Goal: Contribute content

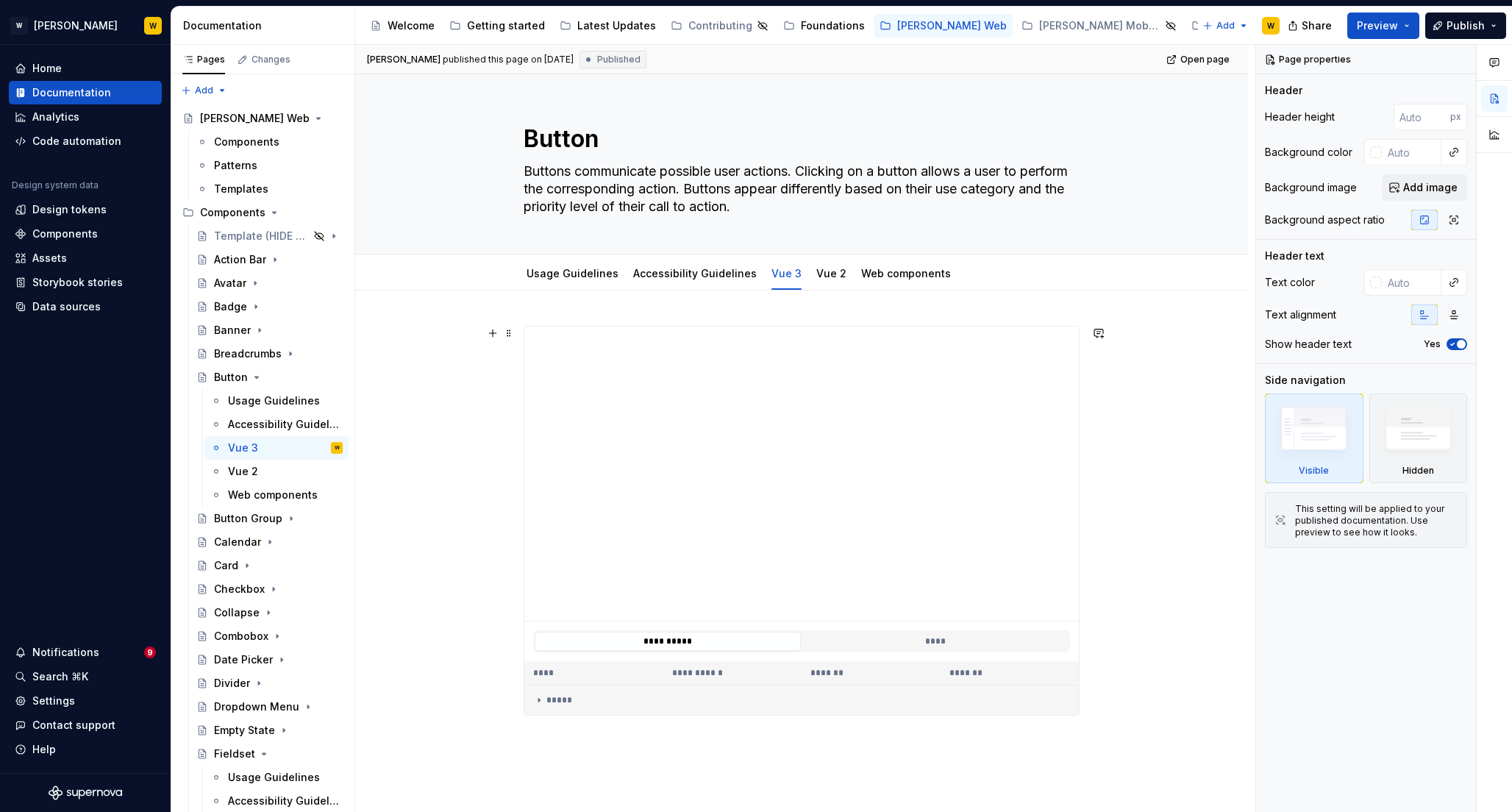
click at [454, 386] on div "**********" at bounding box center [801, 651] width 892 height 721
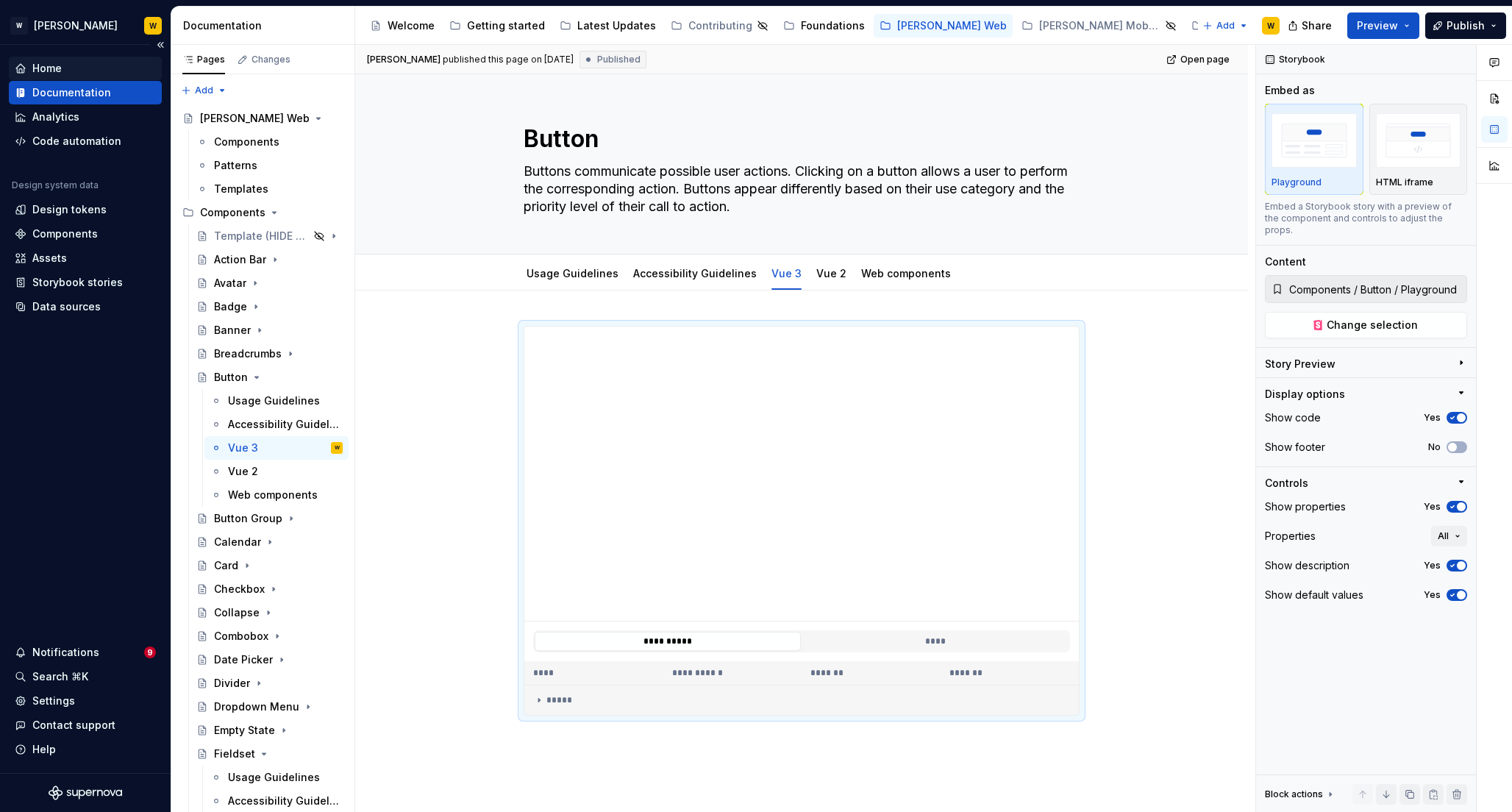
click at [59, 71] on div "Home" at bounding box center [46, 69] width 29 height 15
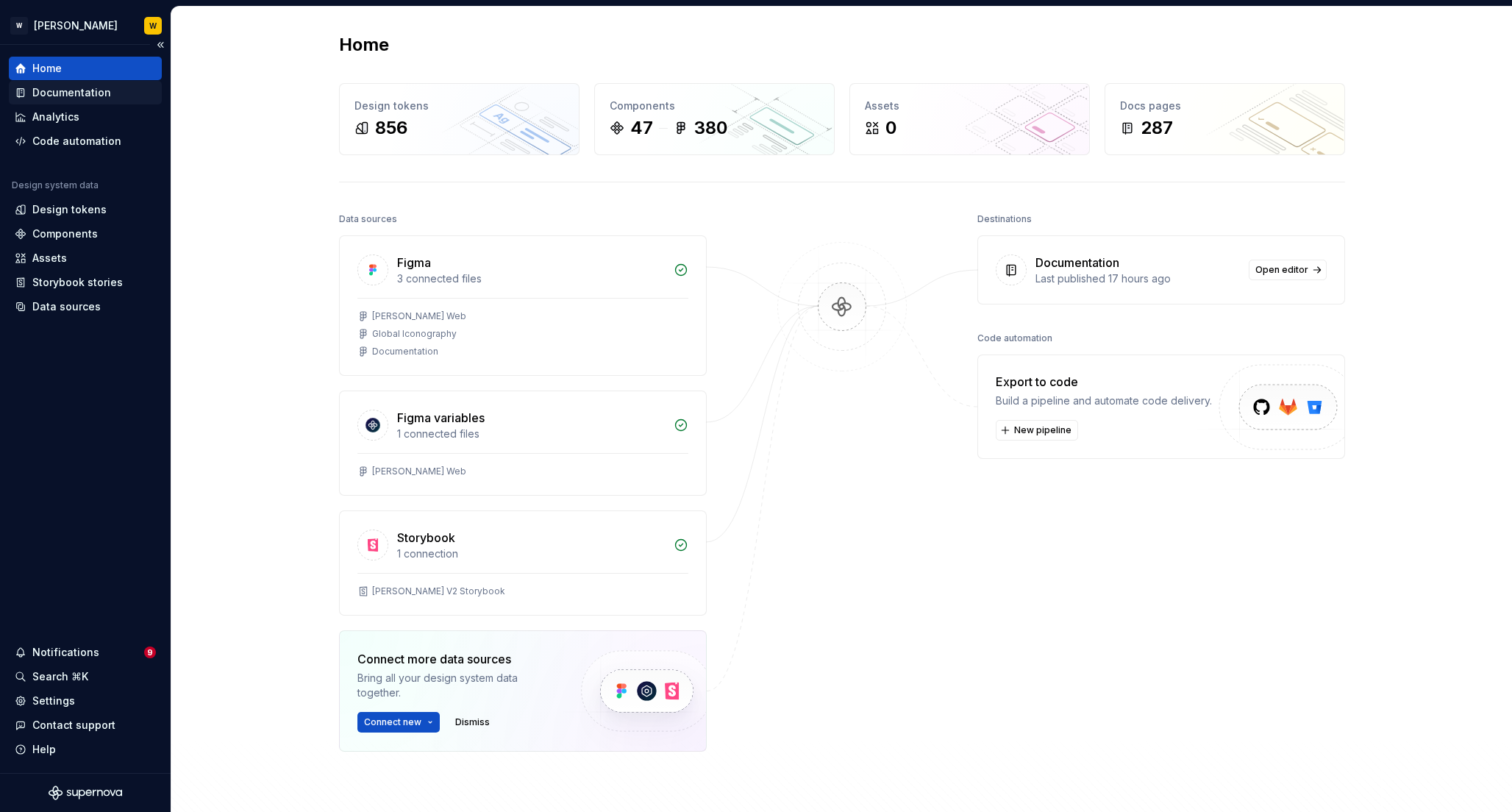
click at [56, 86] on div "Documentation" at bounding box center [71, 93] width 78 height 15
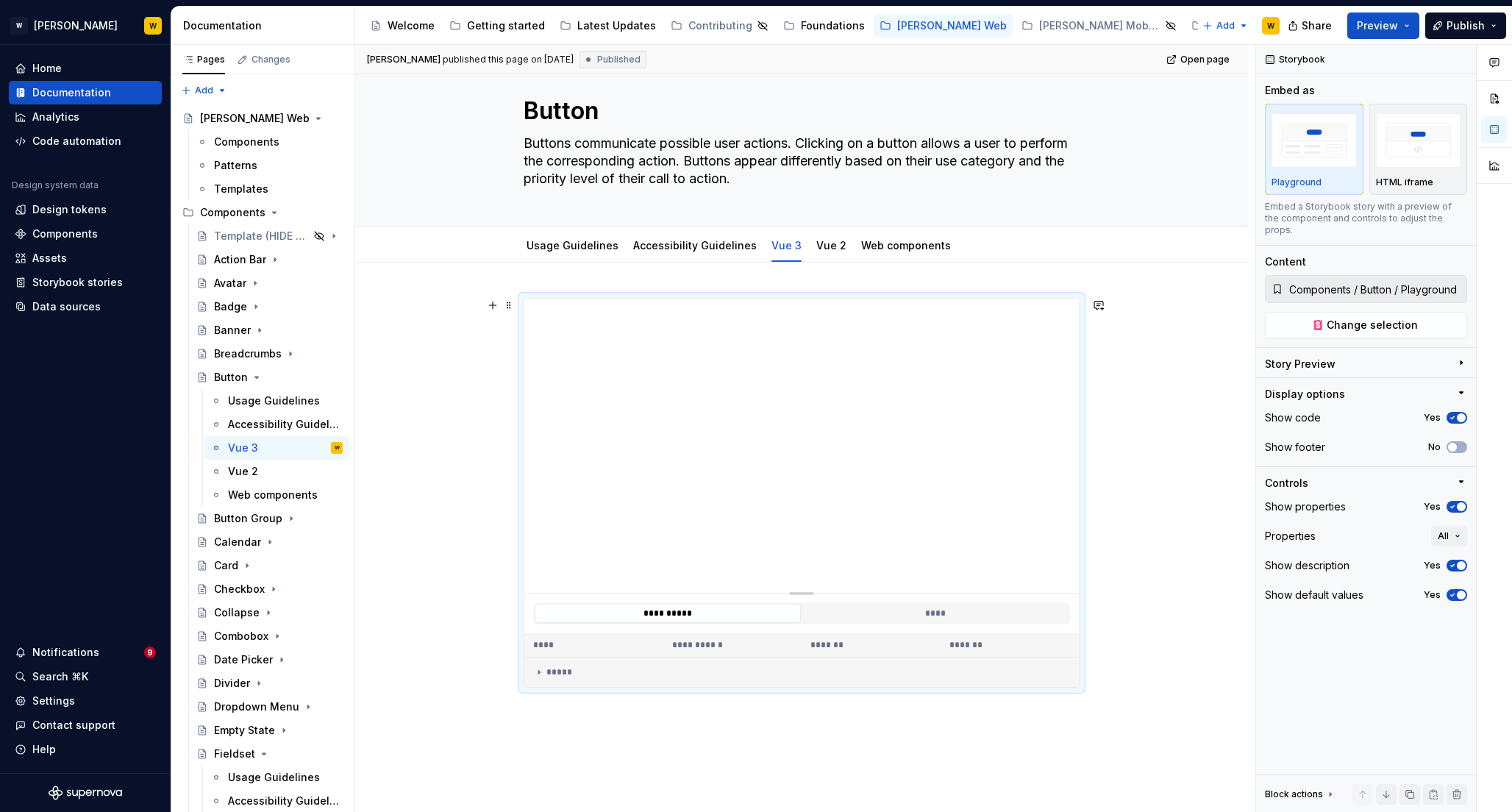
scroll to position [10, 0]
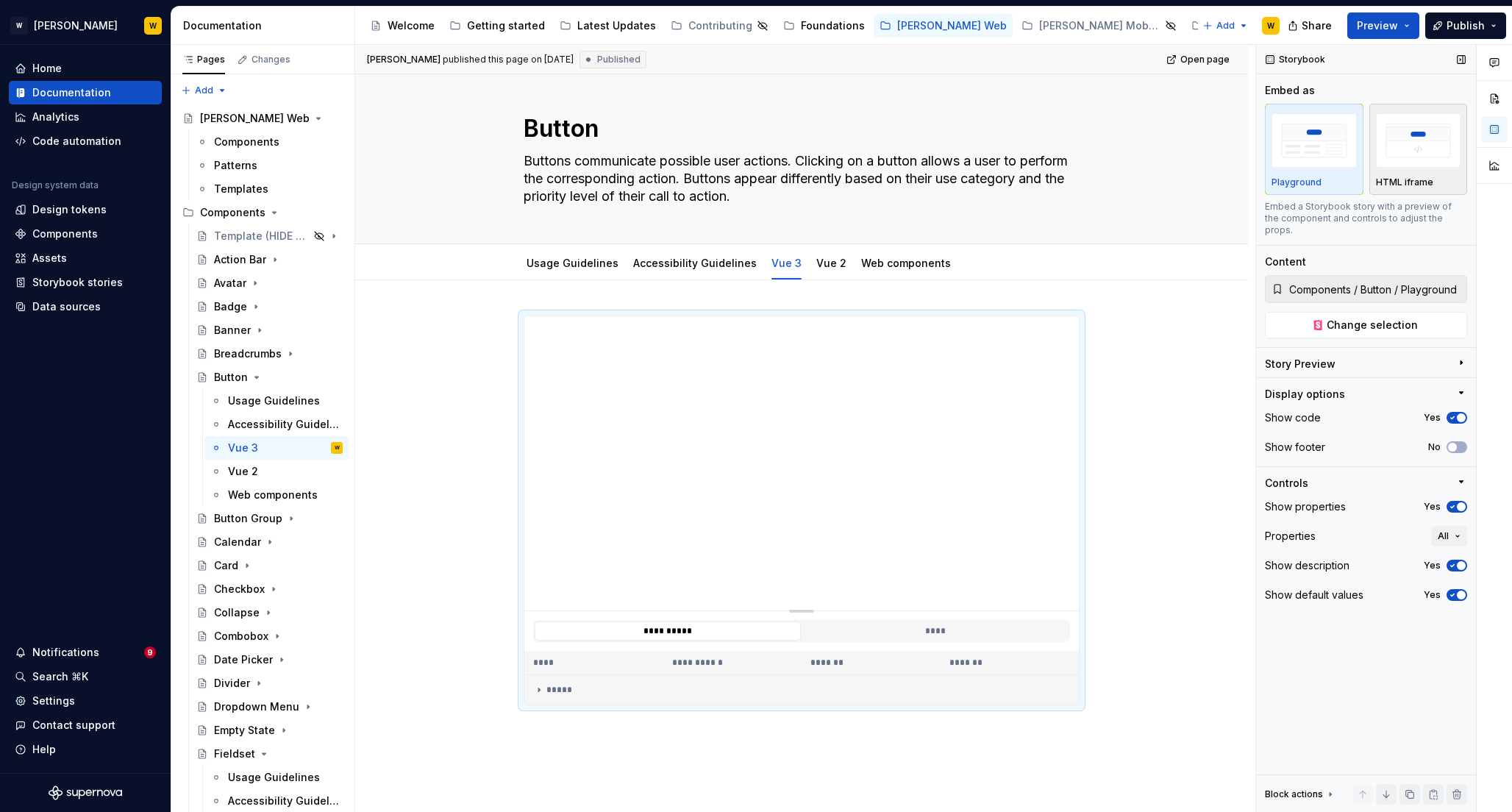
click at [1415, 158] on img "button" at bounding box center [1419, 140] width 85 height 54
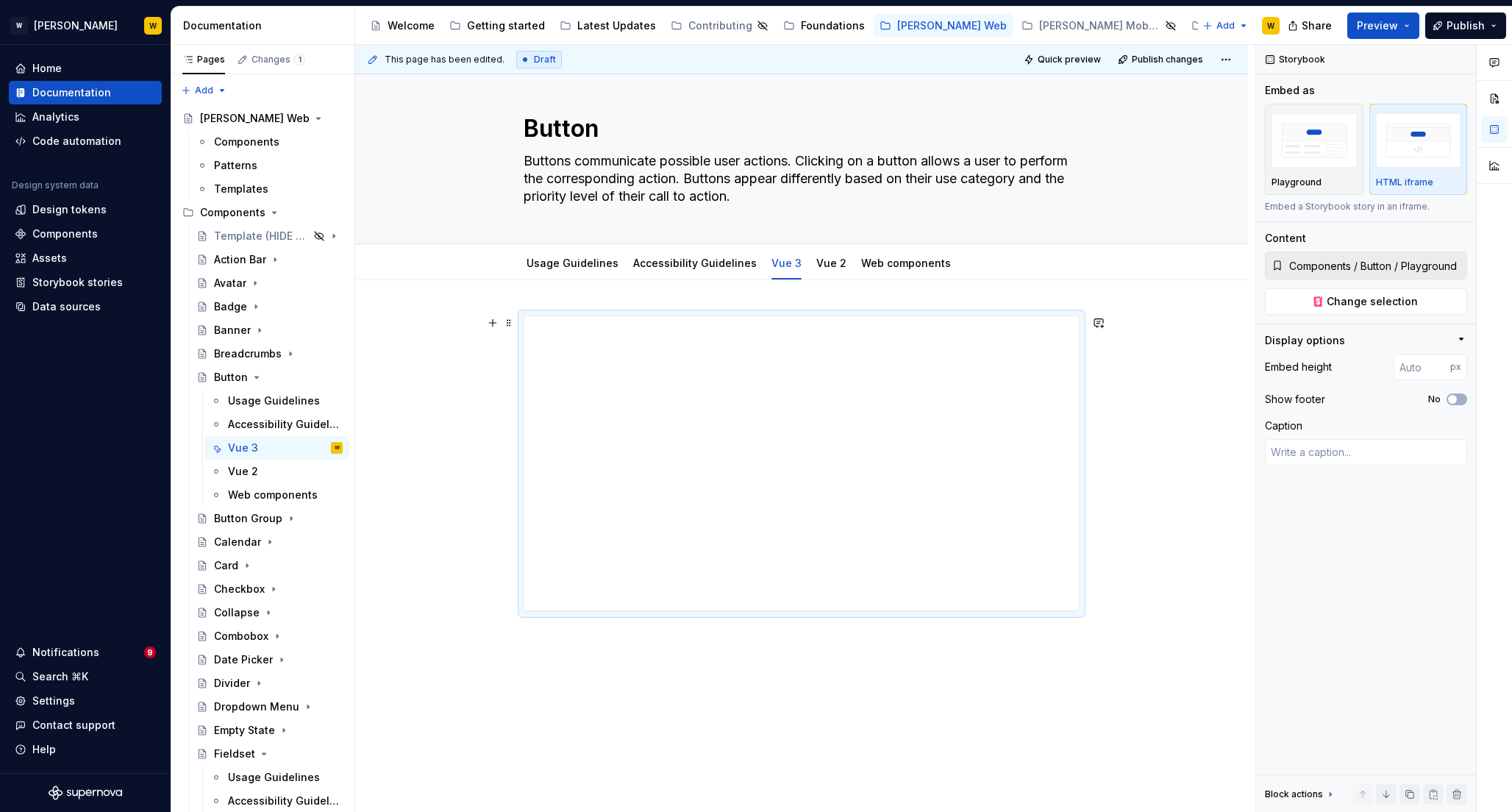
click at [1175, 430] on div "**********" at bounding box center [801, 594] width 892 height 628
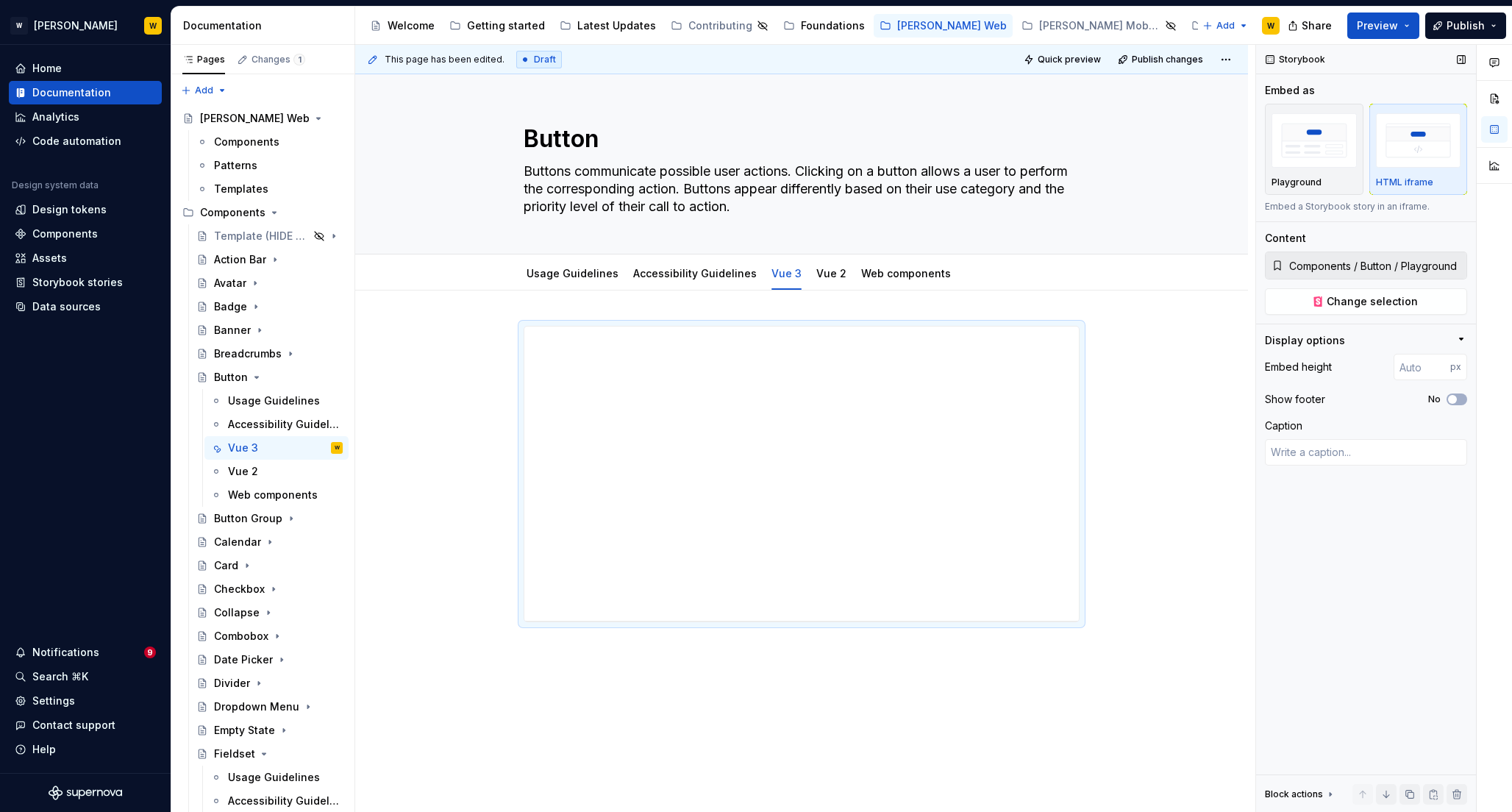
click at [1388, 338] on div "Display options" at bounding box center [1361, 341] width 191 height 15
click at [1388, 338] on div "Display options" at bounding box center [1361, 344] width 191 height 21
click at [1145, 434] on div "**********" at bounding box center [801, 604] width 892 height 628
click at [1322, 137] on img "button" at bounding box center [1315, 140] width 85 height 54
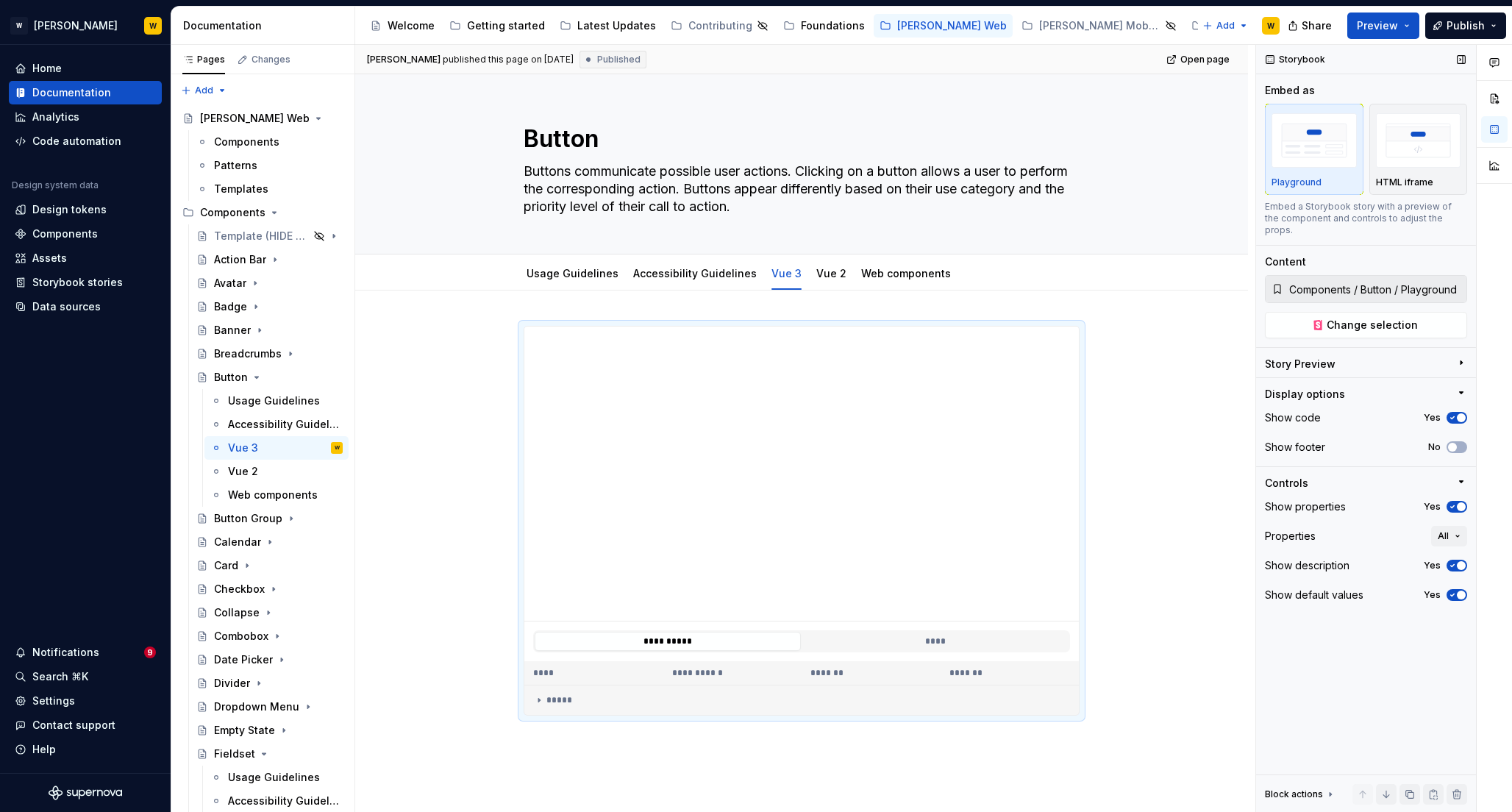
click at [1316, 142] on img "button" at bounding box center [1315, 140] width 85 height 54
click at [553, 702] on div "*****" at bounding box center [802, 700] width 537 height 11
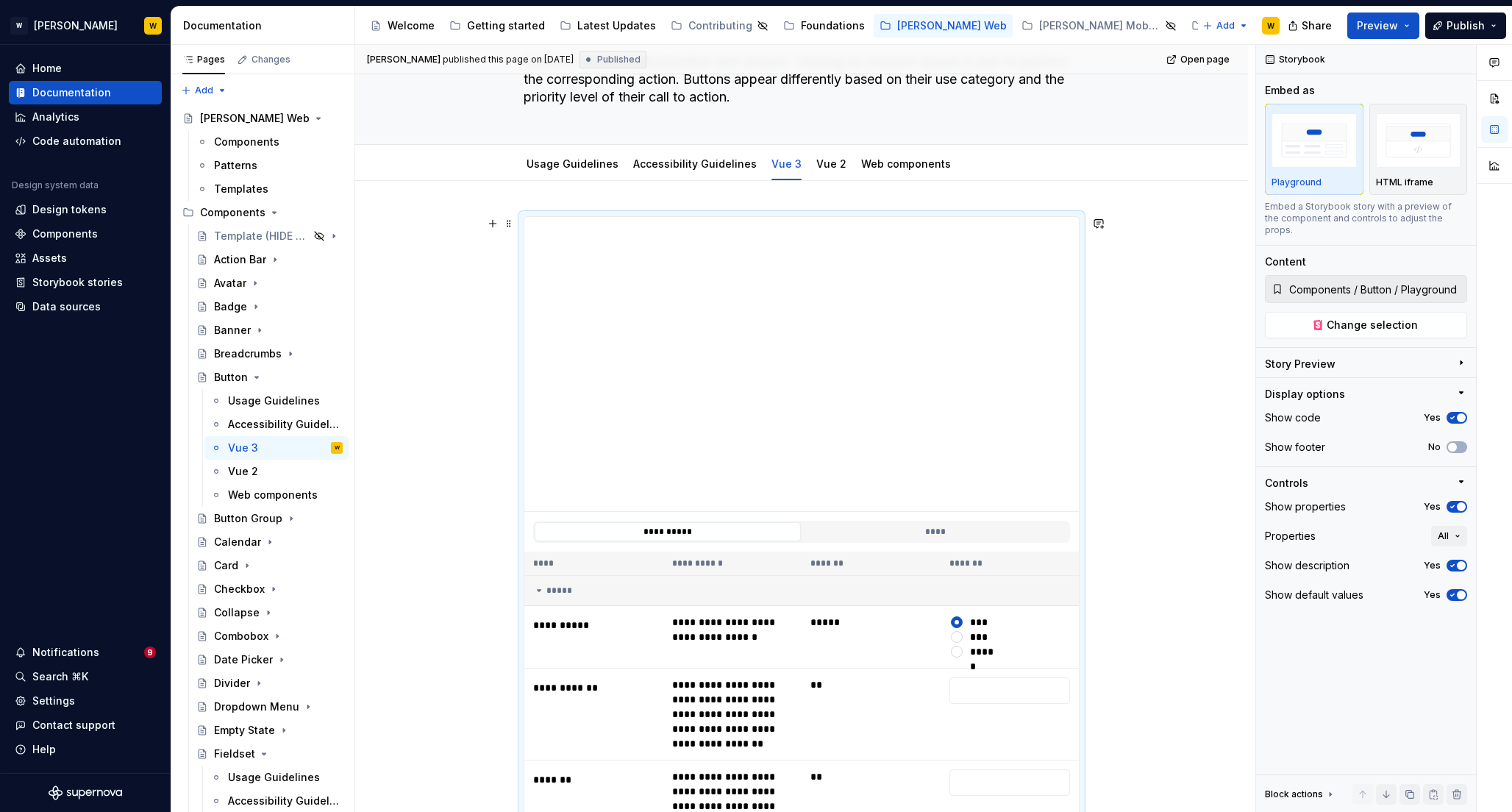
scroll to position [89, 0]
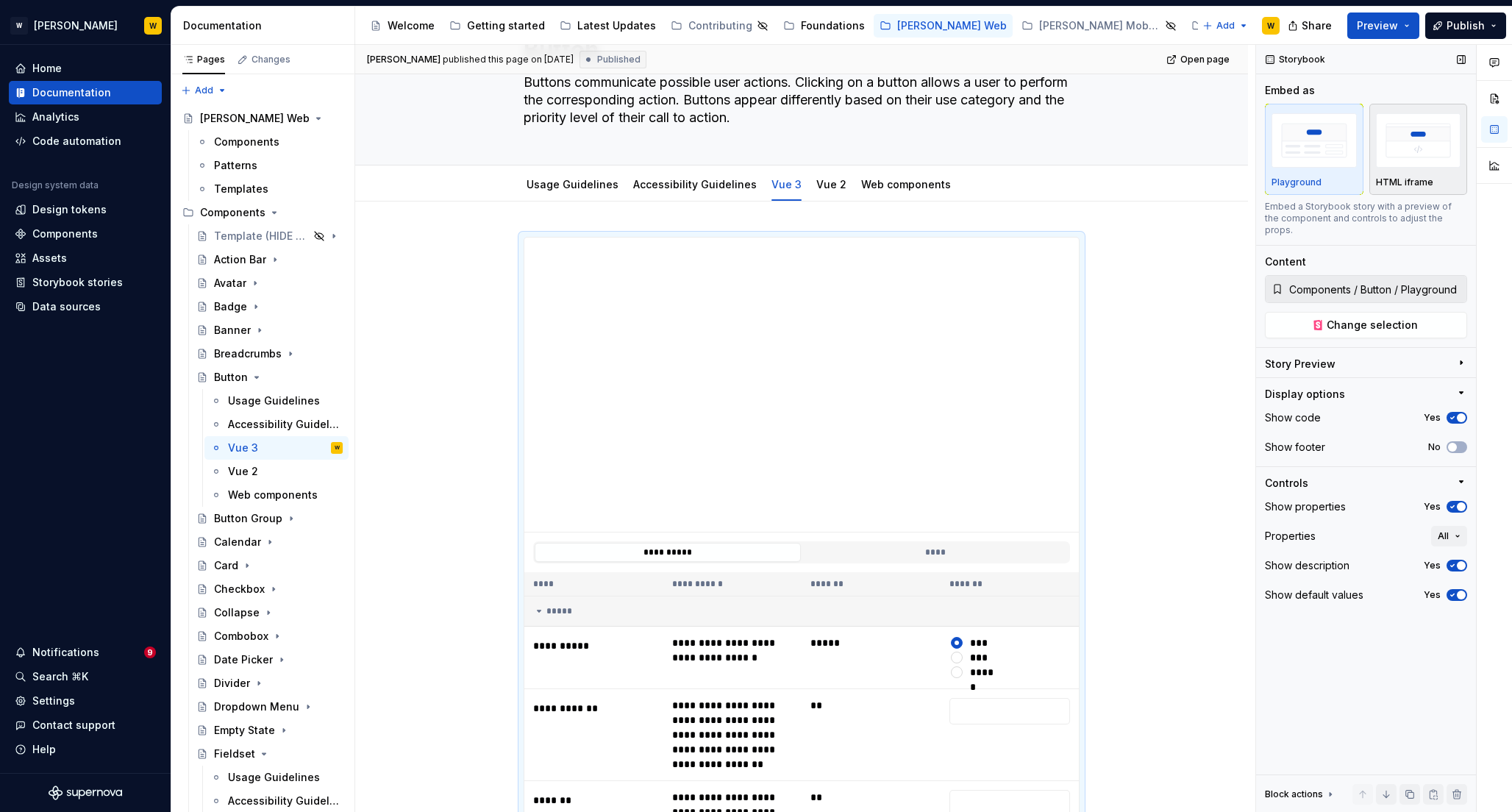
click at [1406, 149] on img "button" at bounding box center [1419, 140] width 85 height 54
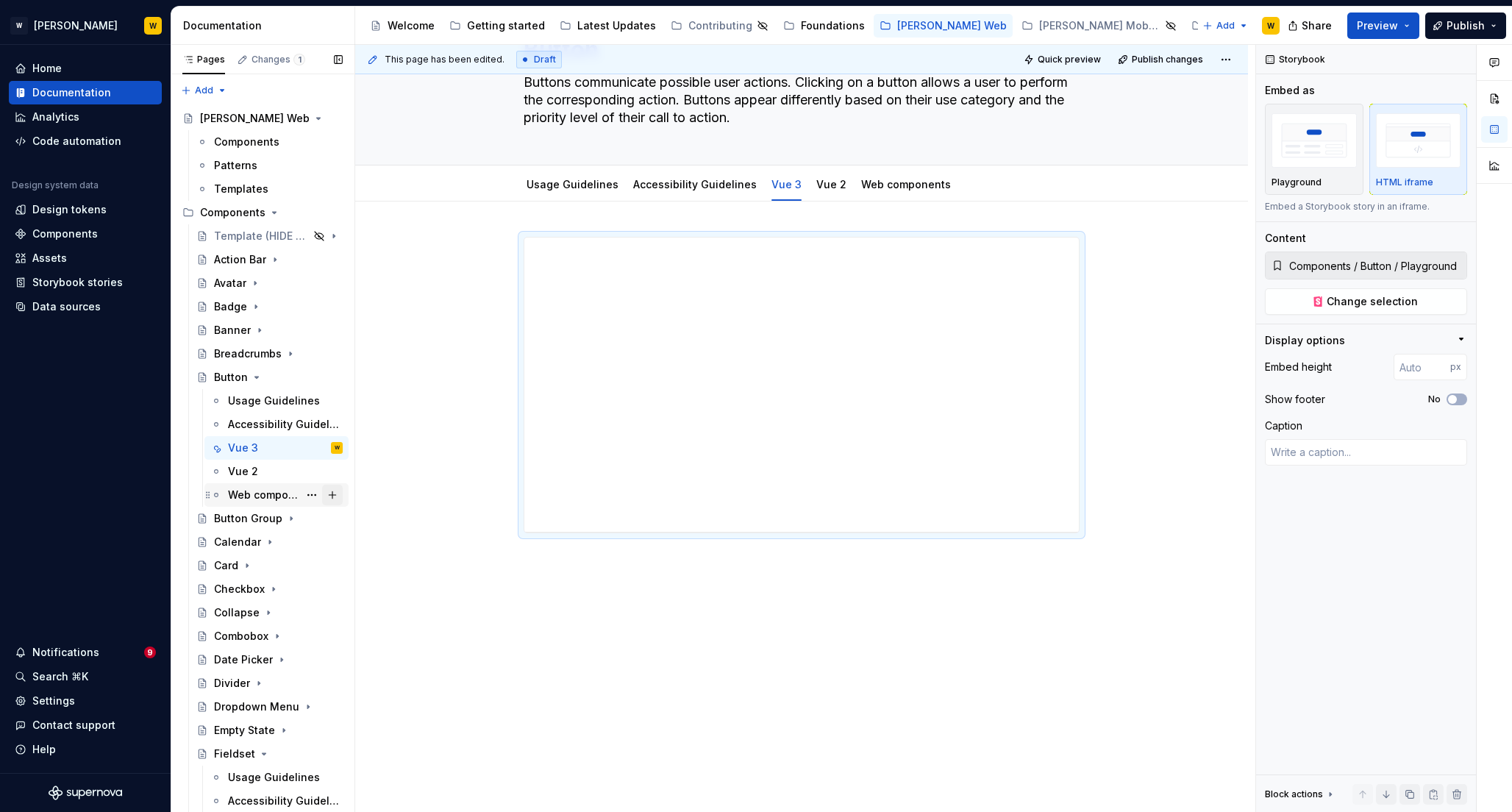
click at [328, 504] on button "Page tree" at bounding box center [332, 495] width 21 height 21
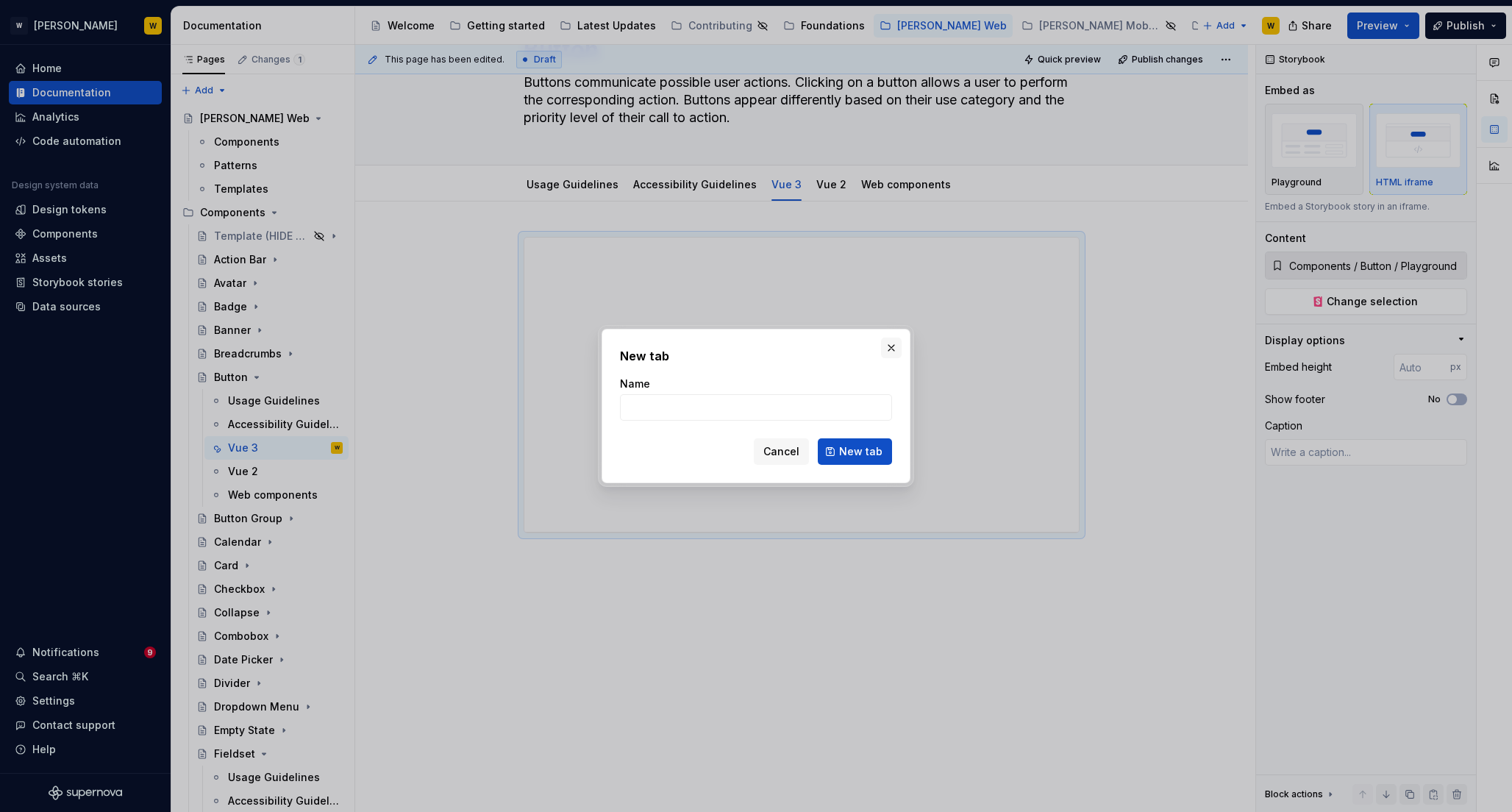
click at [894, 347] on button "button" at bounding box center [892, 347] width 21 height 21
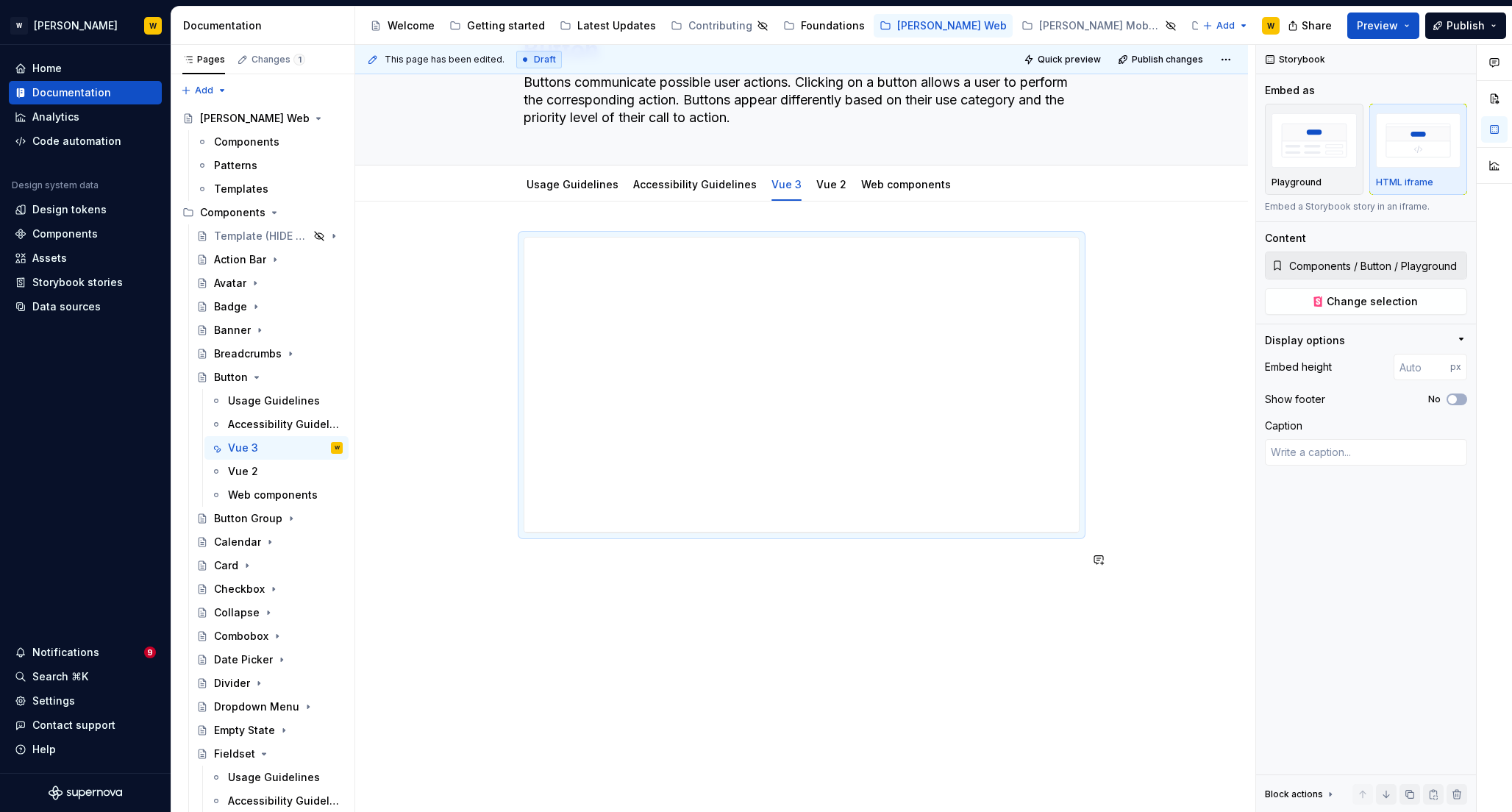
click at [860, 599] on div "**********" at bounding box center [805, 429] width 900 height 768
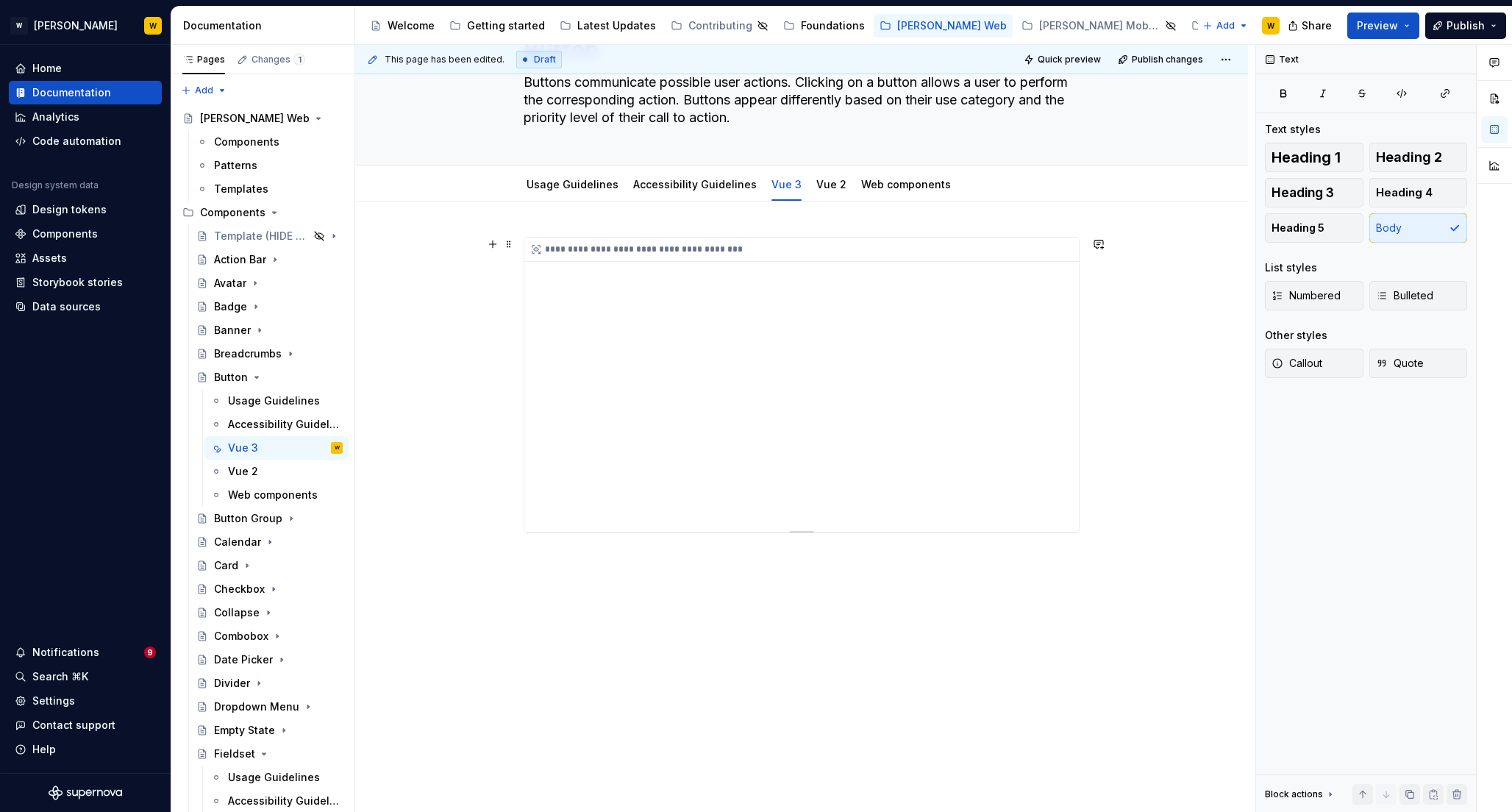
click at [755, 364] on div "**********" at bounding box center [801, 385] width 554 height 295
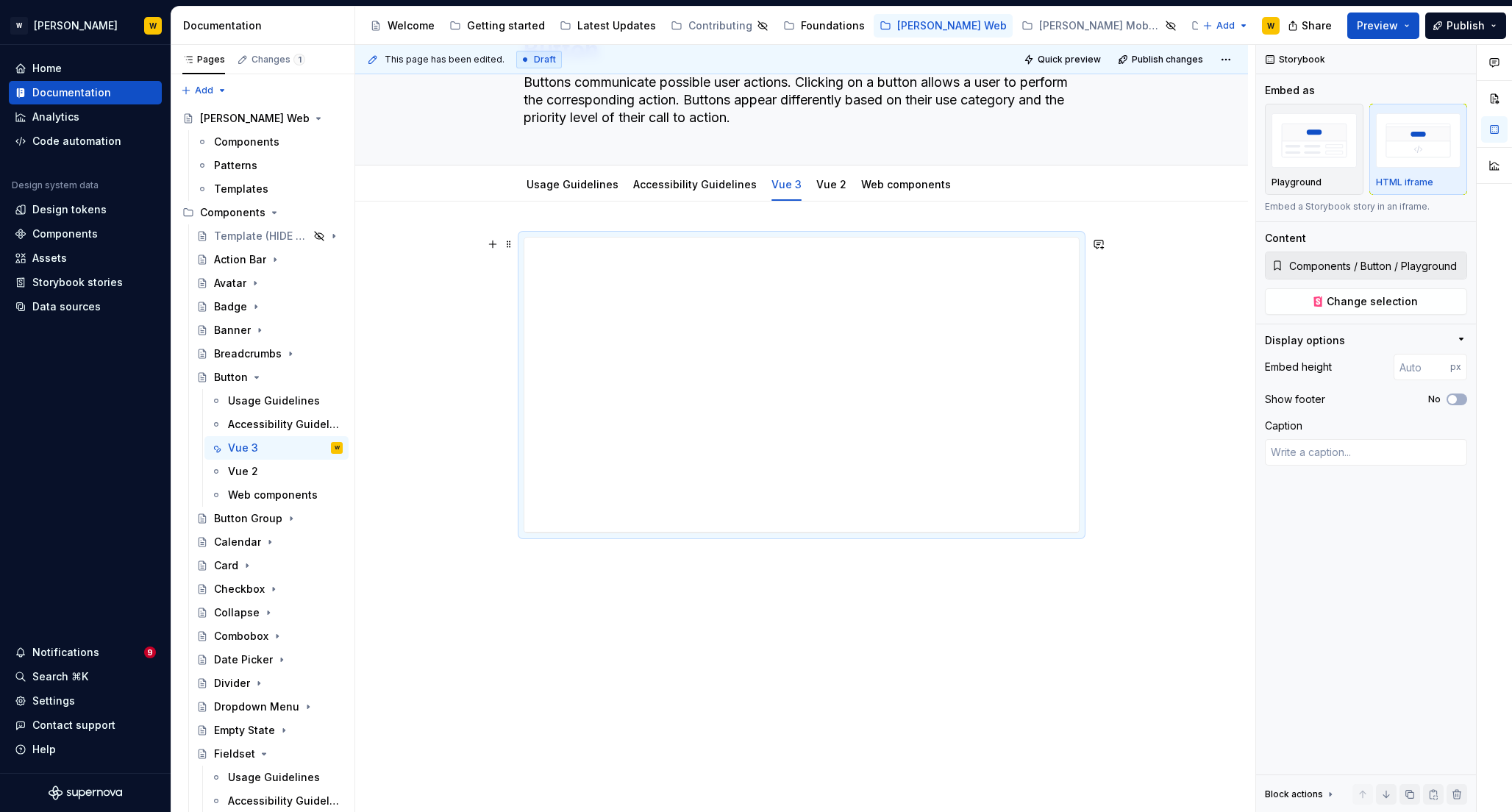
click at [416, 339] on div "**********" at bounding box center [801, 515] width 892 height 628
click at [1366, 297] on span "Change selection" at bounding box center [1372, 302] width 92 height 15
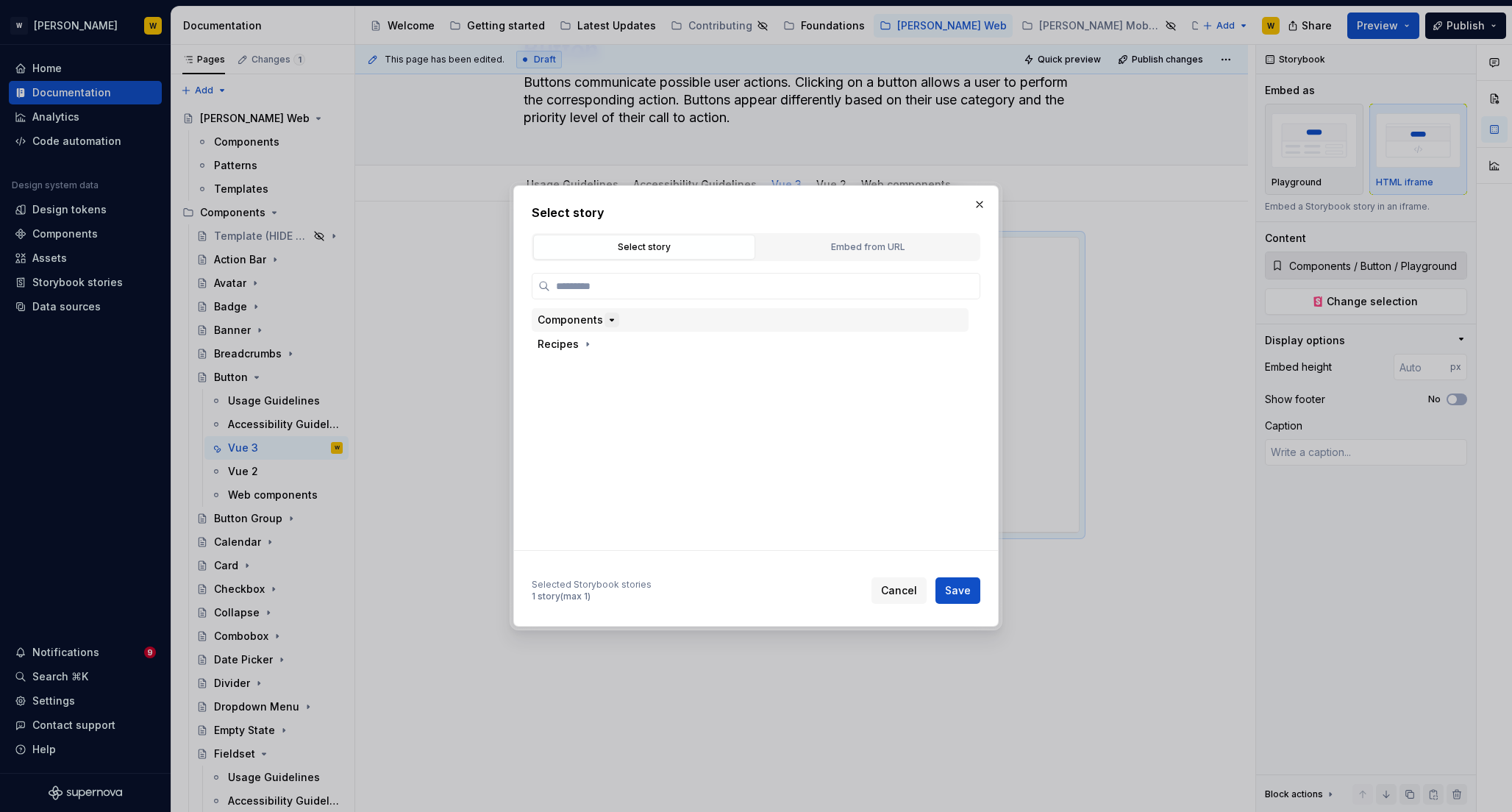
click at [606, 322] on icon "button" at bounding box center [612, 320] width 11 height 11
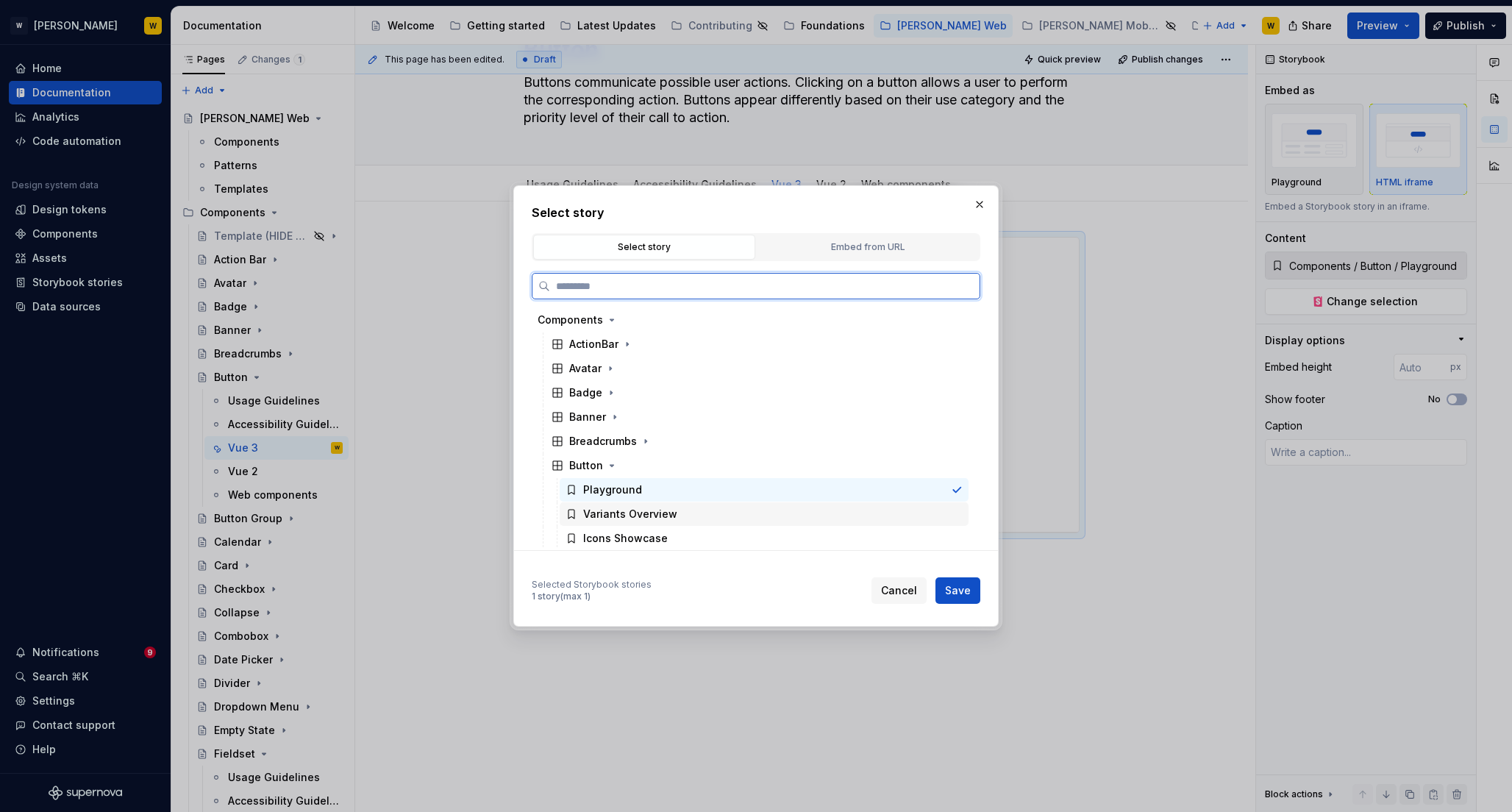
click at [601, 513] on div "Variants Overview" at bounding box center [631, 515] width 94 height 15
click at [608, 488] on div "Playground" at bounding box center [613, 490] width 59 height 15
click at [959, 589] on span "Save" at bounding box center [958, 591] width 25 height 15
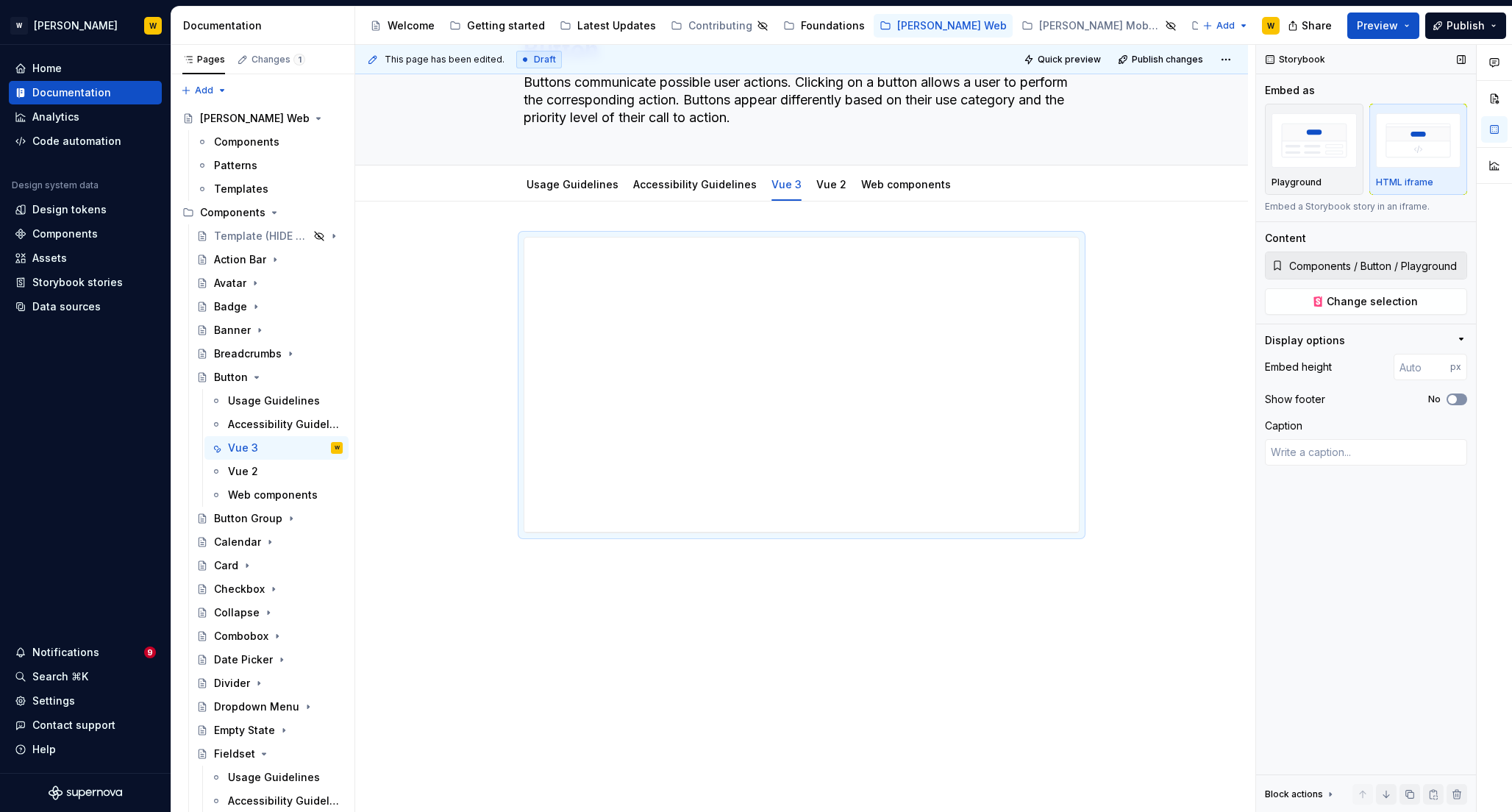
click at [1462, 400] on button "No" at bounding box center [1457, 399] width 21 height 11
click at [1070, 59] on span "Quick preview" at bounding box center [1069, 59] width 63 height 11
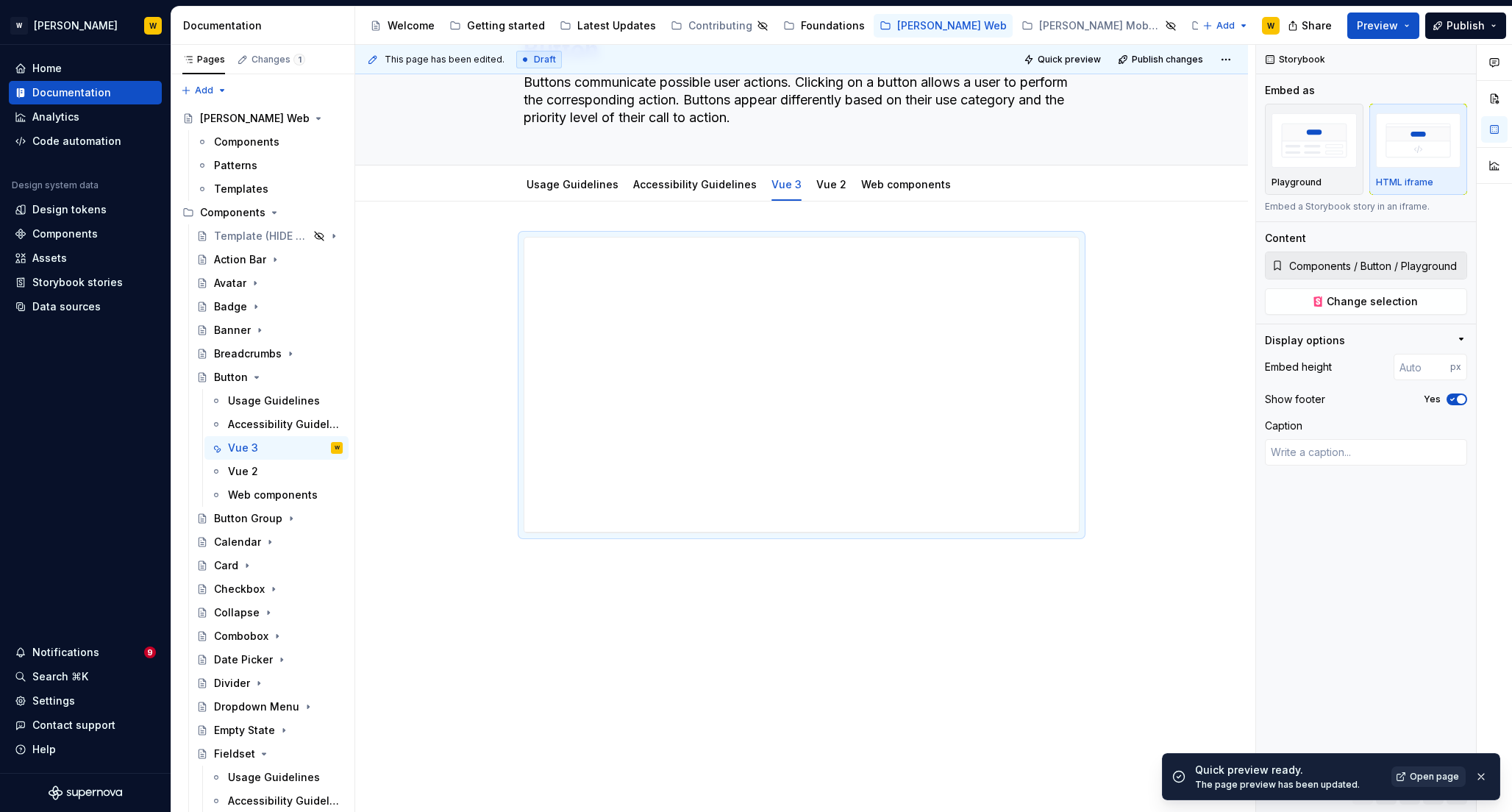
click at [1412, 777] on span "Open page" at bounding box center [1435, 776] width 49 height 11
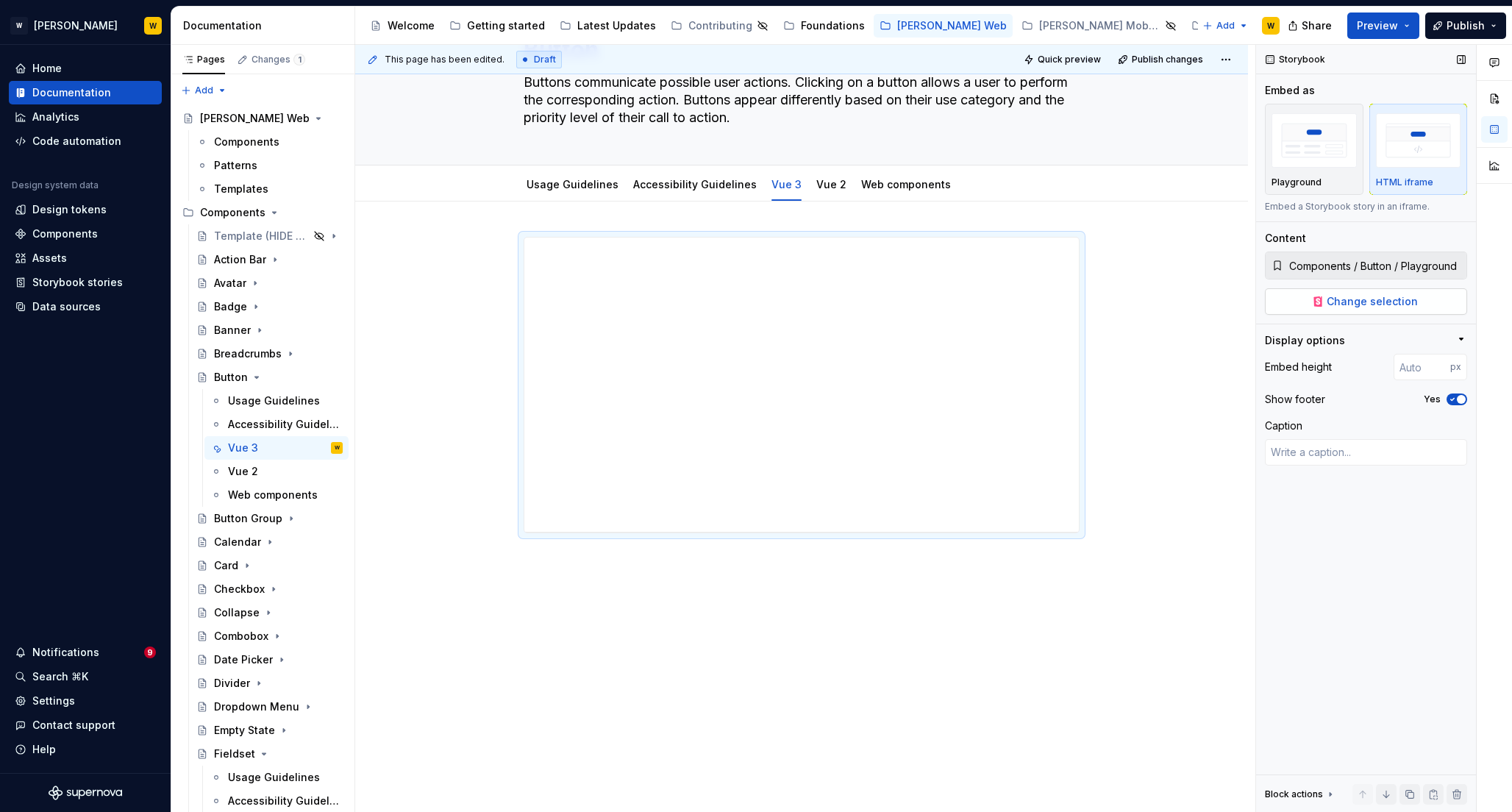
click at [1368, 313] on button "Change selection" at bounding box center [1367, 301] width 202 height 26
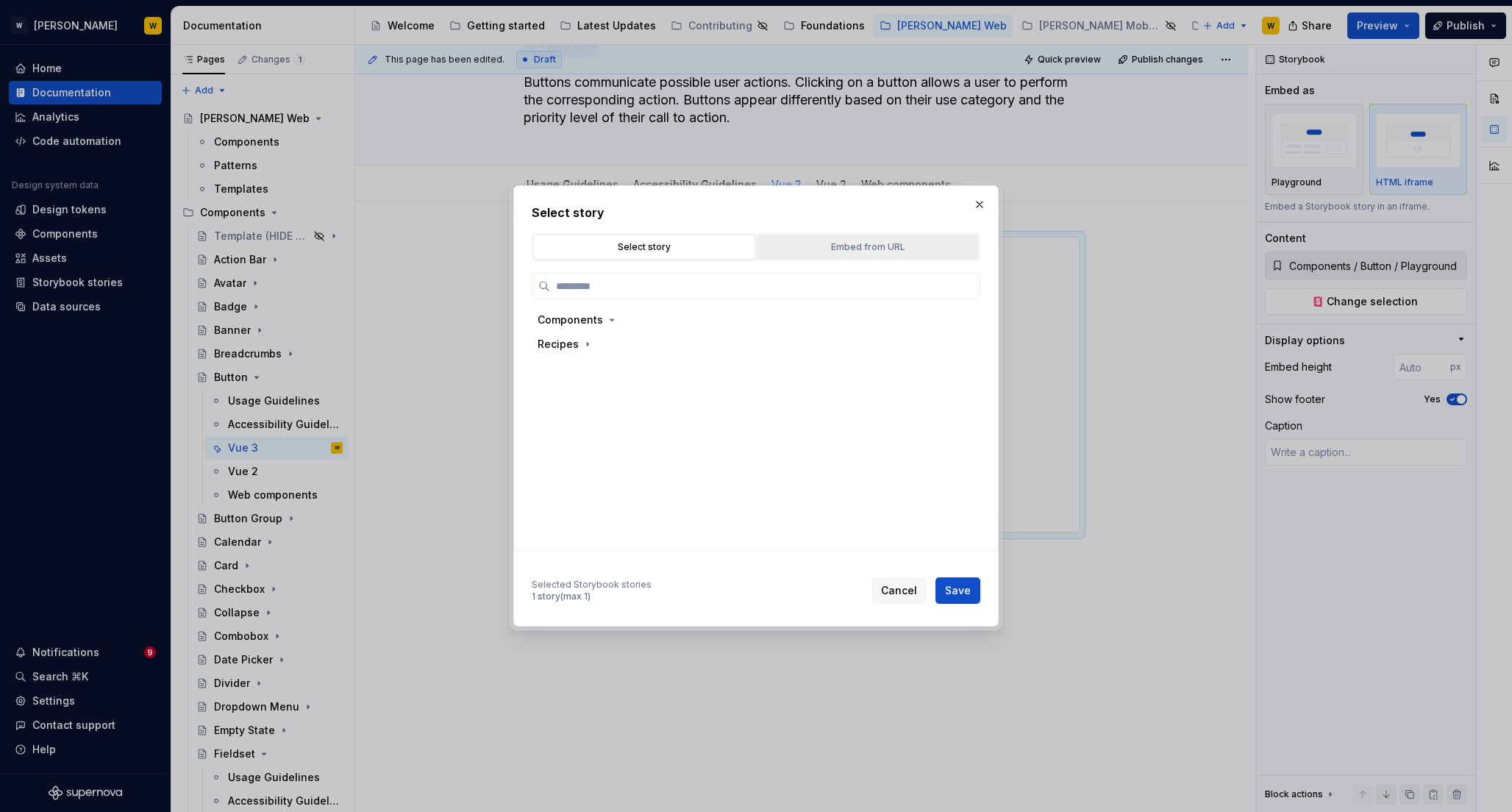
type textarea "*"
click at [860, 249] on div "Embed from URL" at bounding box center [868, 247] width 212 height 15
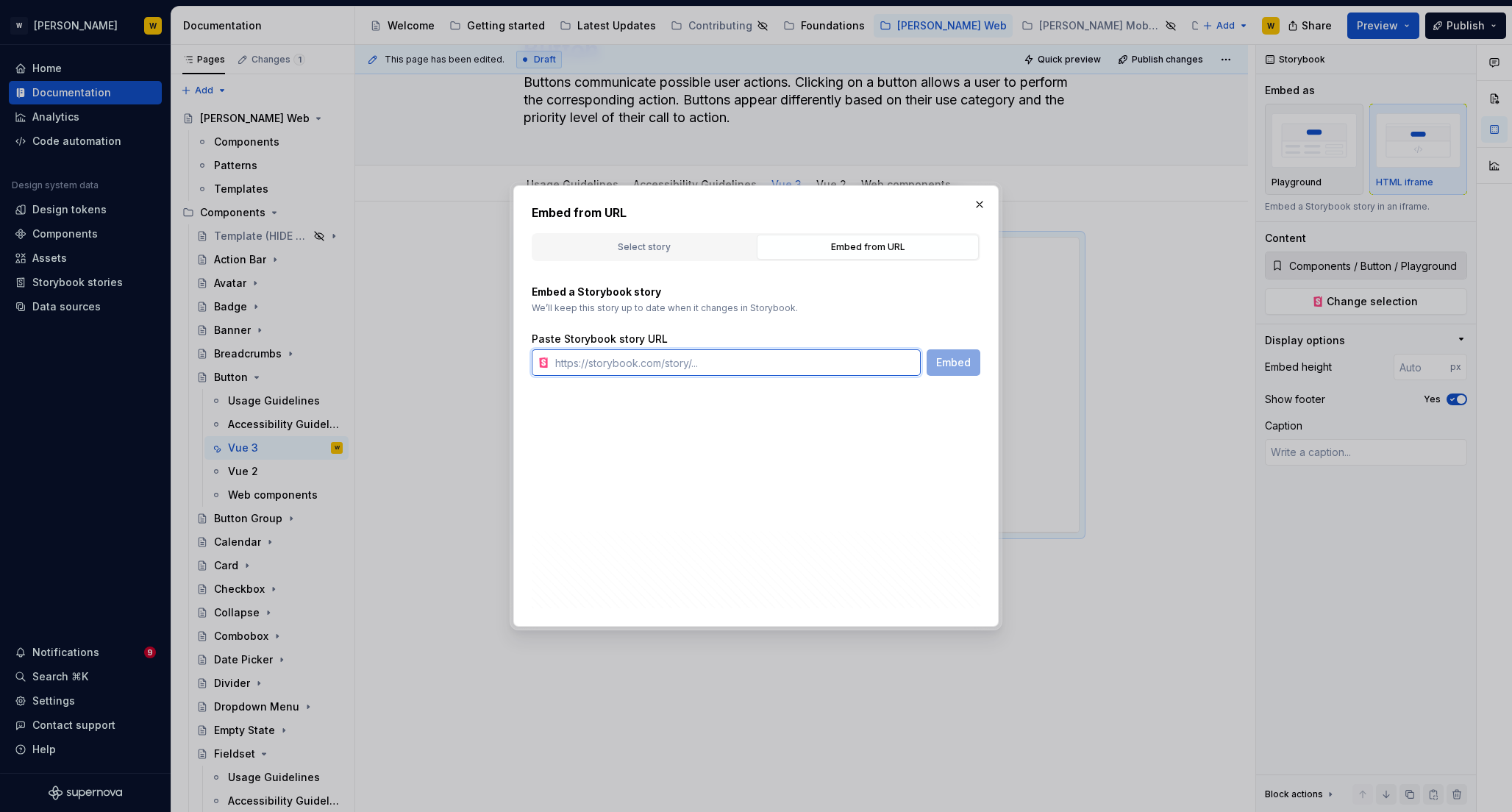
click at [623, 369] on input "text" at bounding box center [735, 363] width 371 height 26
paste input "[URL][PERSON_NAME][DOMAIN_NAME]"
type input "[URL][PERSON_NAME][DOMAIN_NAME]"
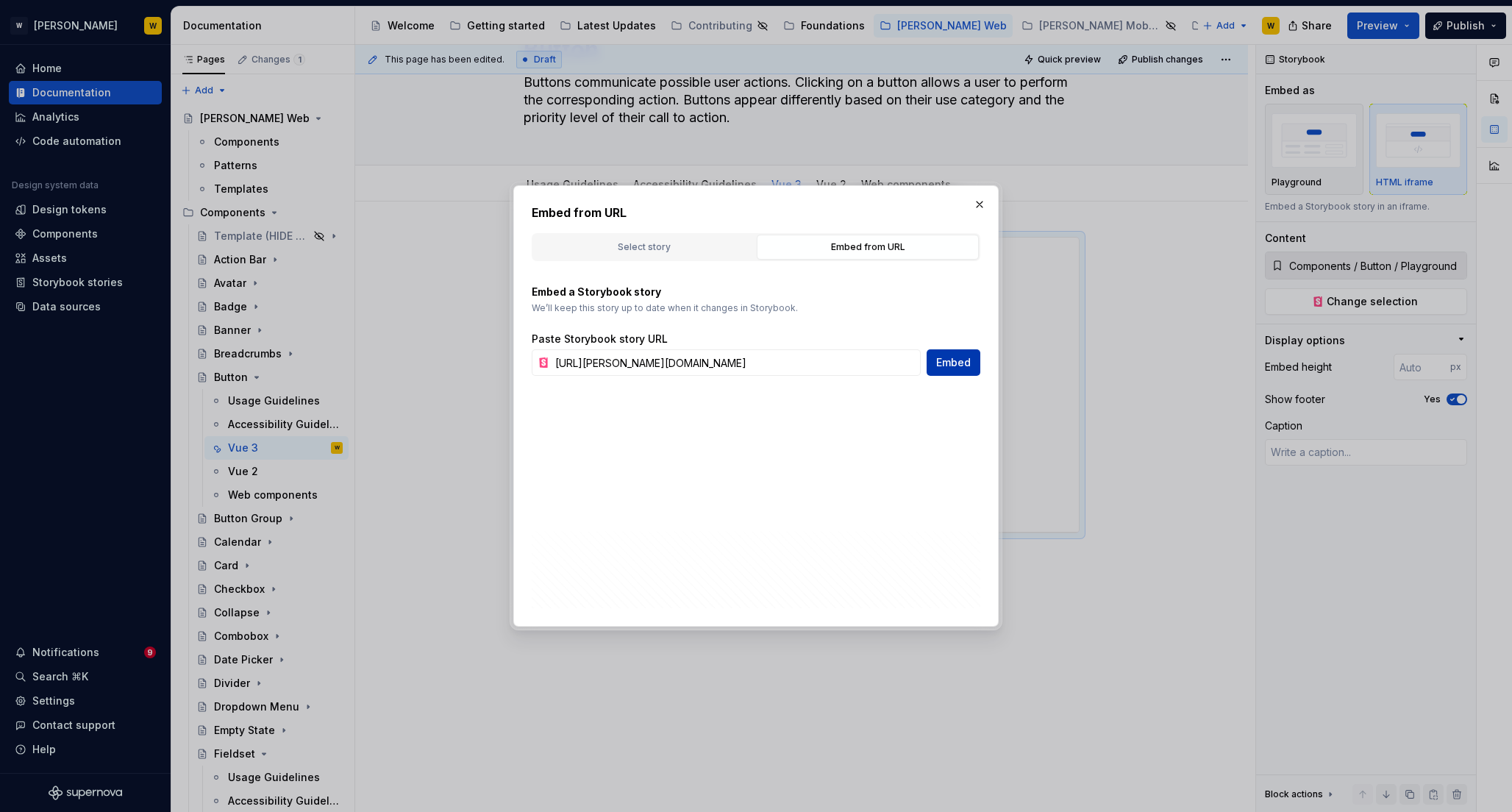
click at [953, 360] on span "Embed" at bounding box center [953, 363] width 35 height 15
type textarea "*"
type input "[URL][PERSON_NAME][DOMAIN_NAME]"
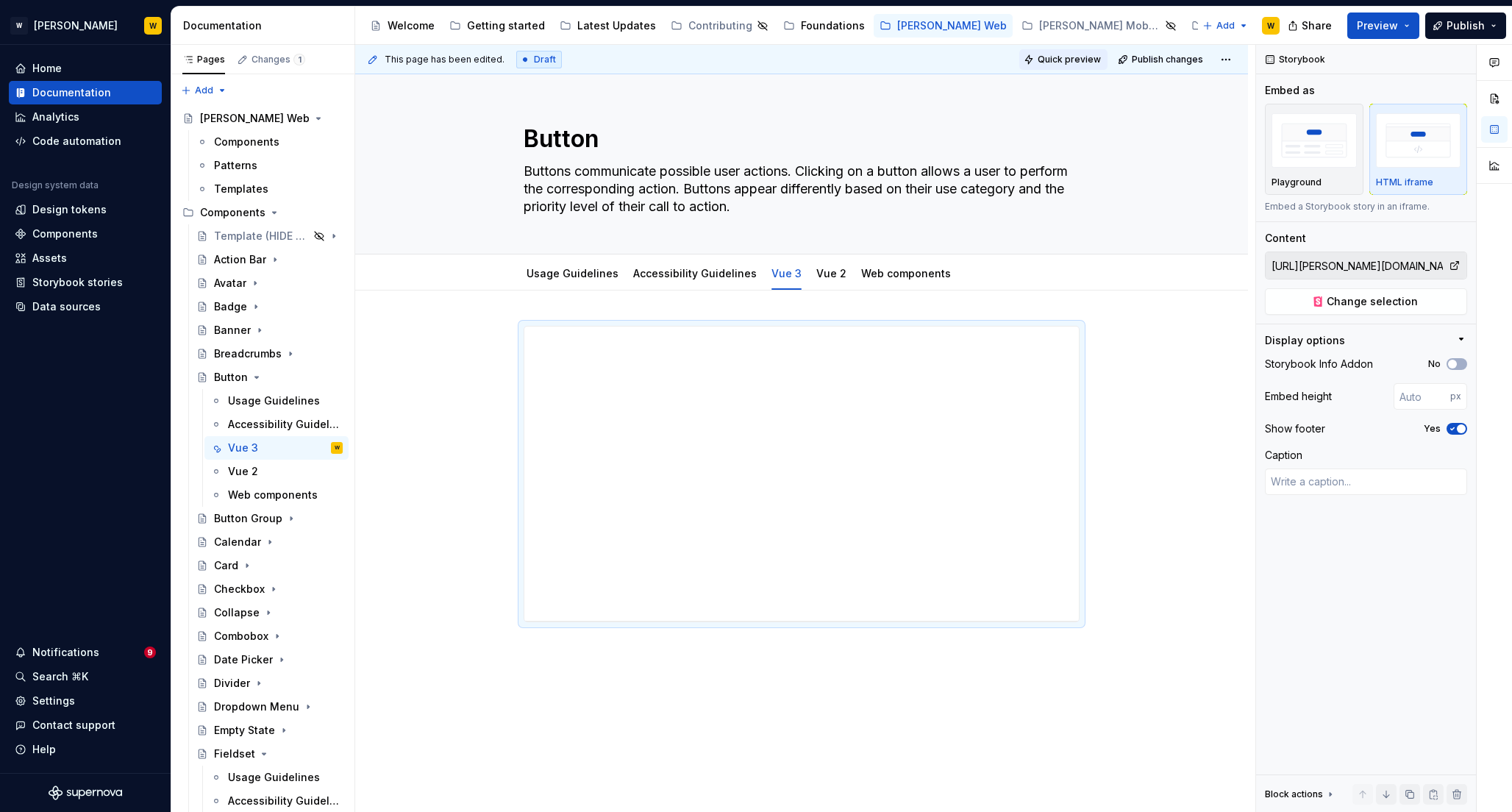
click at [1071, 59] on span "Quick preview" at bounding box center [1069, 59] width 63 height 11
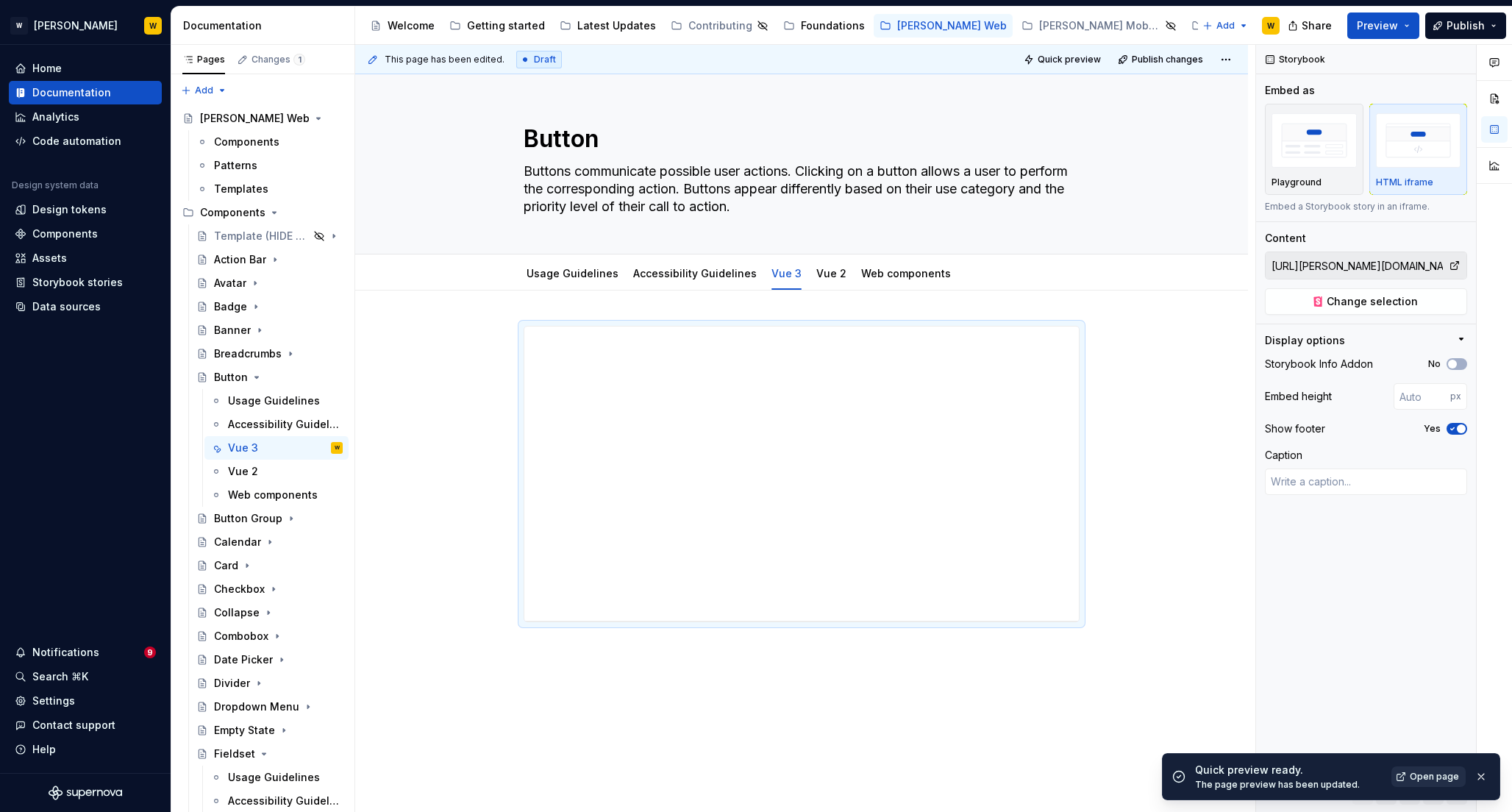
click at [1432, 777] on span "Open page" at bounding box center [1435, 776] width 49 height 11
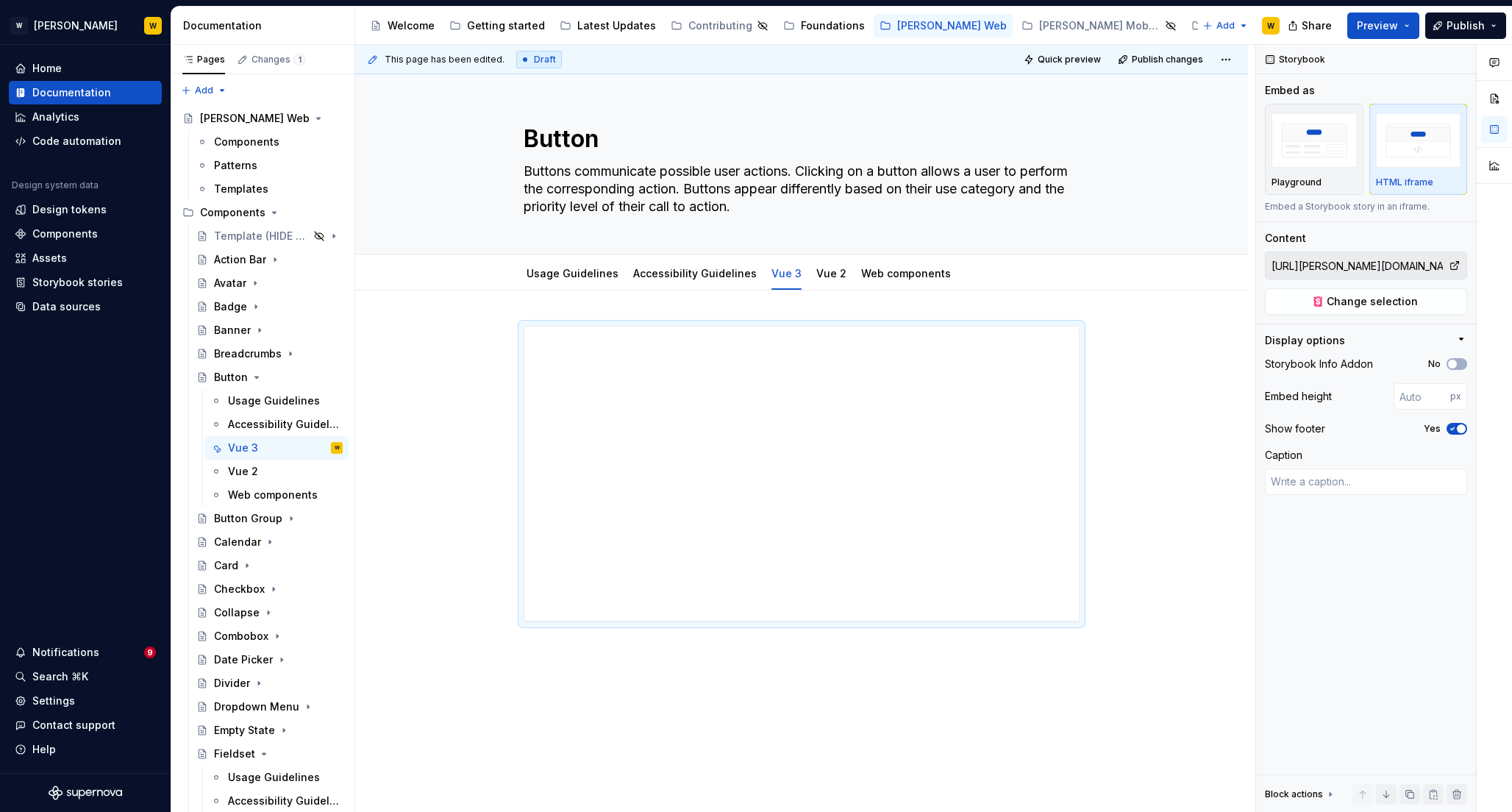
type textarea "*"
